Goal: Information Seeking & Learning: Learn about a topic

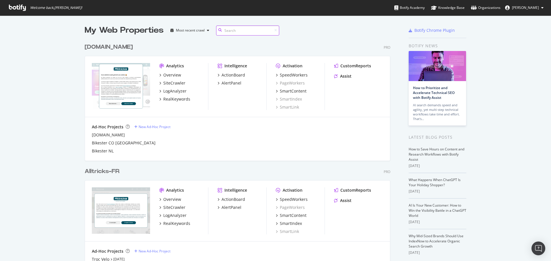
scroll to position [86, 0]
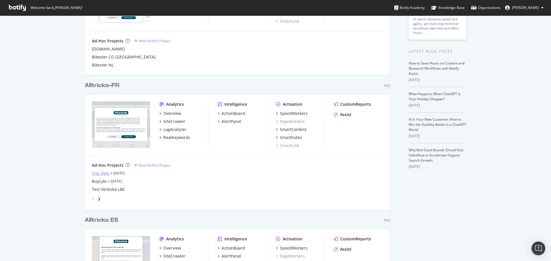
click at [100, 174] on div "Troc Velo" at bounding box center [100, 174] width 17 height 6
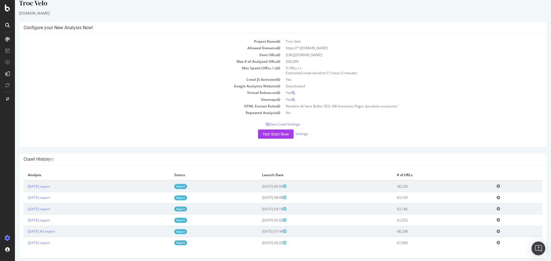
scroll to position [11, 0]
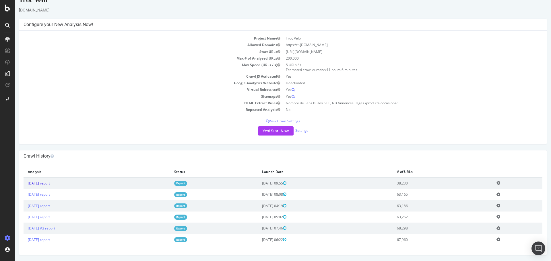
drag, startPoint x: 51, startPoint y: 184, endPoint x: 55, endPoint y: 182, distance: 3.4
click at [50, 184] on link "2025 Sep. 12th report" at bounding box center [39, 183] width 22 height 5
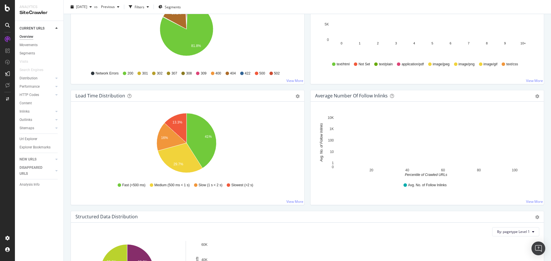
scroll to position [373, 0]
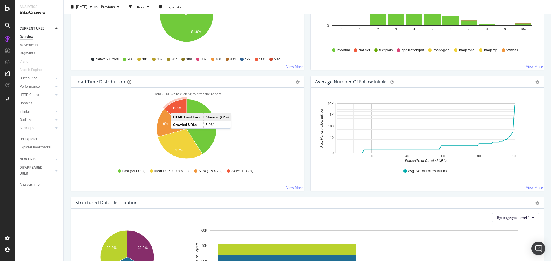
click at [176, 108] on text "13.3%" at bounding box center [177, 108] width 10 height 4
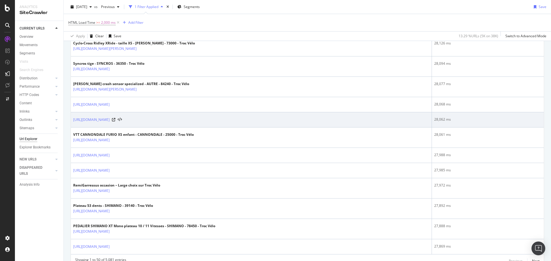
scroll to position [803, 0]
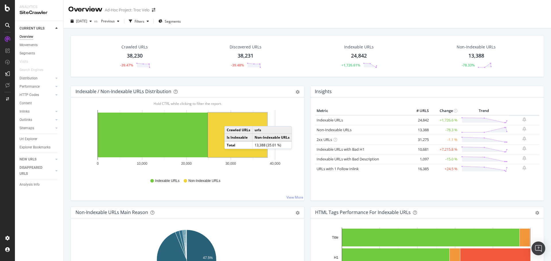
click at [230, 120] on rect "A chart." at bounding box center [237, 135] width 59 height 45
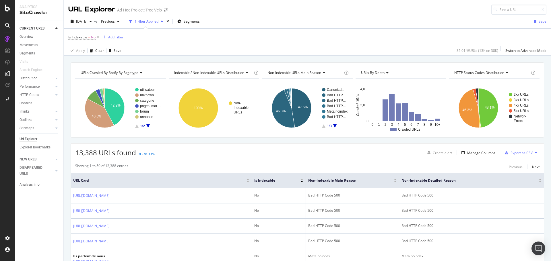
click at [119, 36] on div "Add Filter" at bounding box center [115, 37] width 15 height 5
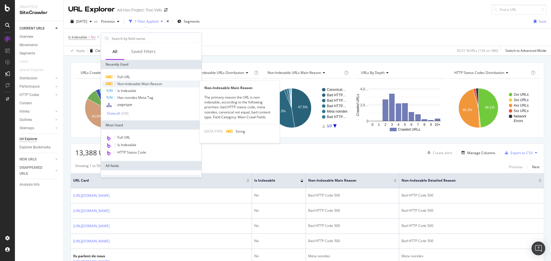
click at [155, 86] on span "Non-Indexable Main Reason" at bounding box center [139, 83] width 45 height 5
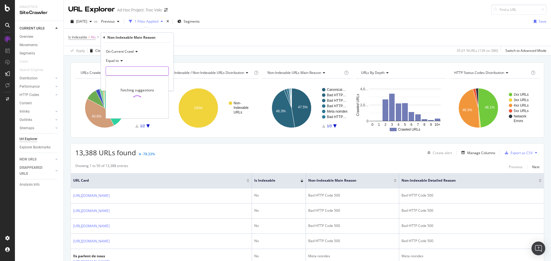
click at [129, 68] on input "text" at bounding box center [137, 71] width 63 height 9
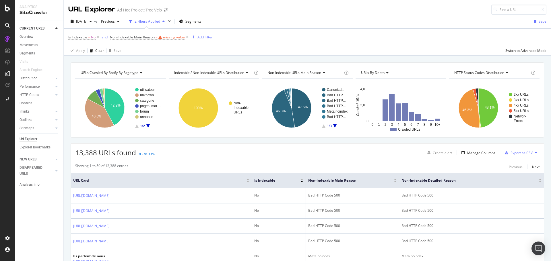
drag, startPoint x: 238, startPoint y: 39, endPoint x: 184, endPoint y: 32, distance: 54.9
click at [239, 39] on div "Is Indexable = No and Non-Indexable Main Reason = missing value Add Filter" at bounding box center [307, 37] width 478 height 17
click at [190, 37] on icon at bounding box center [187, 37] width 5 height 6
click at [119, 37] on div "Add Filter" at bounding box center [115, 37] width 15 height 5
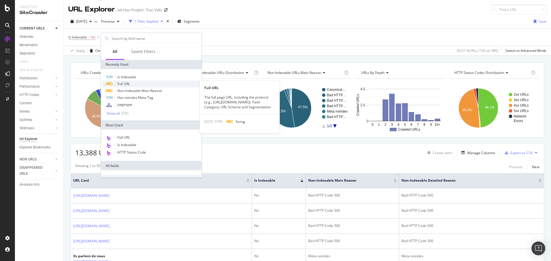
click at [126, 82] on span "Full URL" at bounding box center [123, 83] width 13 height 5
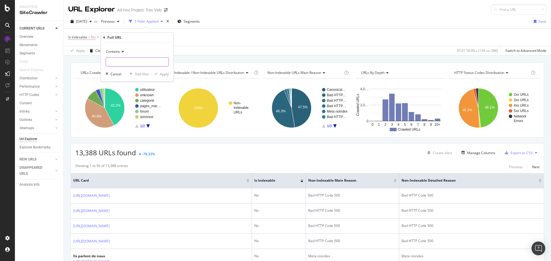
click at [123, 63] on input "text" at bounding box center [137, 61] width 63 height 9
type input "produits-occasions/"
click at [162, 74] on div "Apply" at bounding box center [164, 74] width 9 height 5
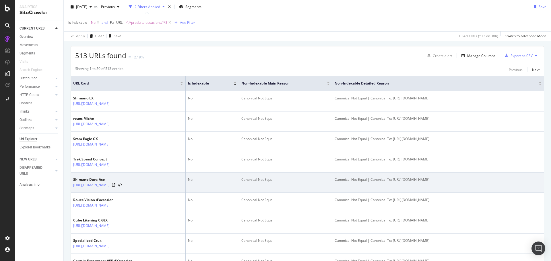
scroll to position [86, 0]
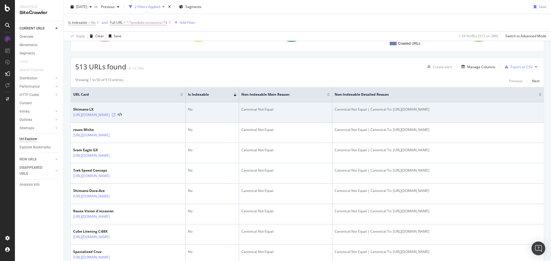
click at [115, 117] on icon at bounding box center [113, 114] width 3 height 3
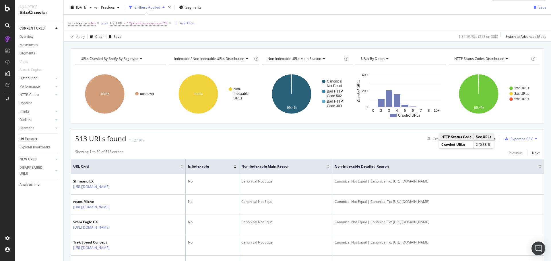
scroll to position [0, 0]
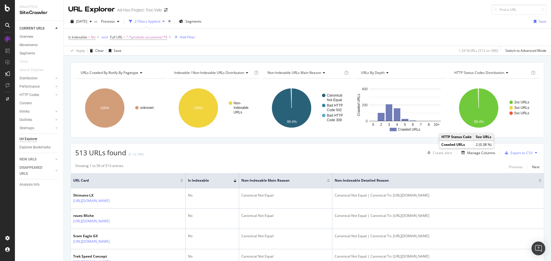
click at [330, 145] on div "513 URLs found +2.19% Create alert Manage Columns Export as CSV" at bounding box center [307, 151] width 473 height 14
click at [373, 150] on div "513 URLs found +2.19% Create alert Manage Columns Export as CSV" at bounding box center [307, 151] width 473 height 14
click at [355, 130] on rect "A chart." at bounding box center [400, 108] width 90 height 50
drag, startPoint x: 504, startPoint y: 139, endPoint x: 499, endPoint y: 139, distance: 4.6
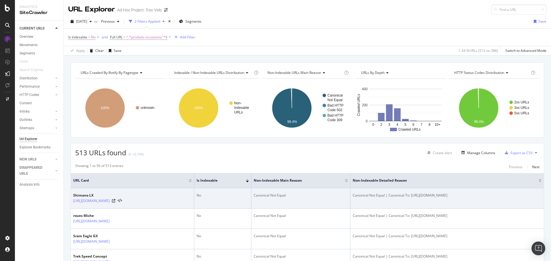
drag, startPoint x: 506, startPoint y: 194, endPoint x: 479, endPoint y: 198, distance: 28.1
click at [479, 198] on div "Canonical Not Equal | Canonical To: [URL][DOMAIN_NAME]" at bounding box center [447, 195] width 189 height 5
copy div "produits-occasion"
